Goal: Register for event/course

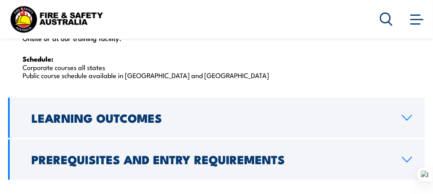
scroll to position [1409, 0]
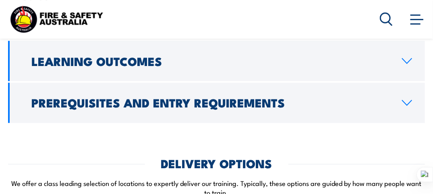
click at [171, 108] on h2 "Prerequisites and Entry Requirements" at bounding box center [210, 102] width 358 height 10
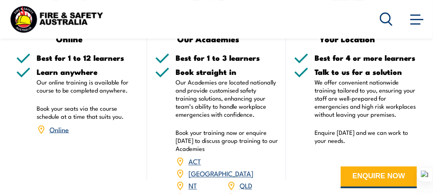
scroll to position [1430, 0]
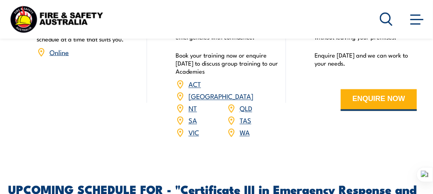
click at [193, 137] on link "VIC" at bounding box center [193, 133] width 10 height 10
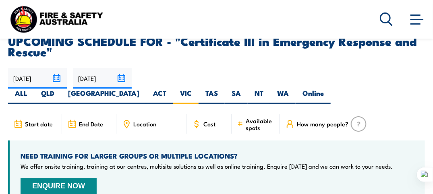
scroll to position [1892, 0]
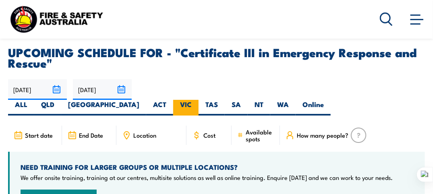
click at [199, 100] on label "VIC" at bounding box center [185, 108] width 25 height 16
click at [197, 100] on input "VIC" at bounding box center [194, 102] width 5 height 5
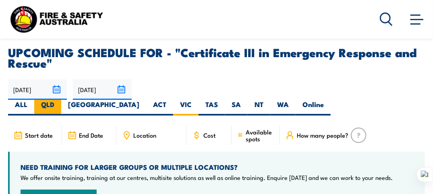
click at [61, 100] on label "QLD" at bounding box center [47, 108] width 27 height 16
click at [60, 100] on input "QLD" at bounding box center [56, 102] width 5 height 5
radio input "true"
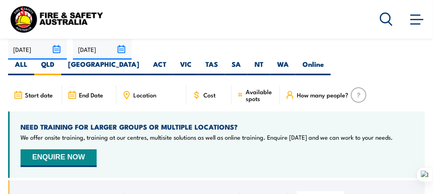
scroll to position [1973, 0]
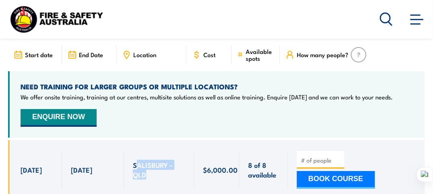
drag, startPoint x: 136, startPoint y: 139, endPoint x: 140, endPoint y: 151, distance: 12.1
click at [141, 160] on span "SALISBURY - QLD" at bounding box center [159, 169] width 53 height 19
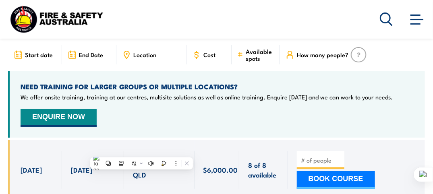
drag, startPoint x: 140, startPoint y: 151, endPoint x: 134, endPoint y: 143, distance: 9.8
click at [134, 160] on span "SALISBURY - QLD" at bounding box center [159, 169] width 53 height 19
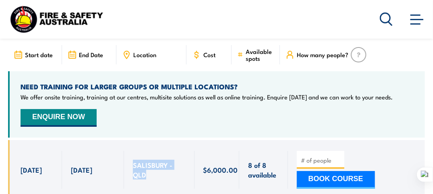
drag, startPoint x: 133, startPoint y: 143, endPoint x: 147, endPoint y: 153, distance: 17.9
click at [147, 160] on span "SALISBURY - QLD" at bounding box center [159, 169] width 53 height 19
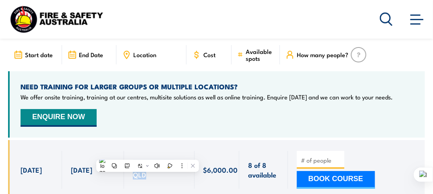
drag, startPoint x: 147, startPoint y: 153, endPoint x: 140, endPoint y: 152, distance: 7.8
